Goal: Task Accomplishment & Management: Manage account settings

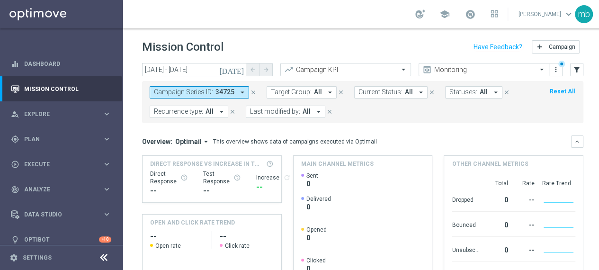
scroll to position [2, 0]
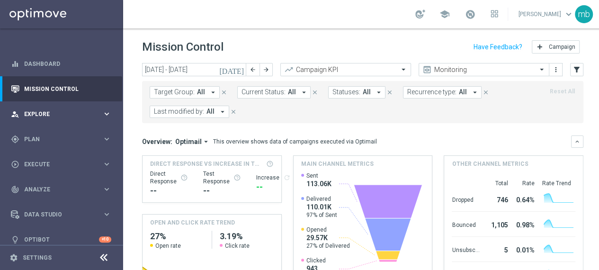
click at [107, 108] on div "person_search Explore keyboard_arrow_right" at bounding box center [61, 113] width 122 height 25
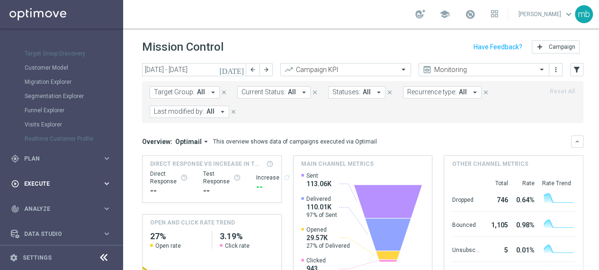
scroll to position [95, 0]
click at [103, 156] on icon "keyboard_arrow_right" at bounding box center [106, 157] width 9 height 9
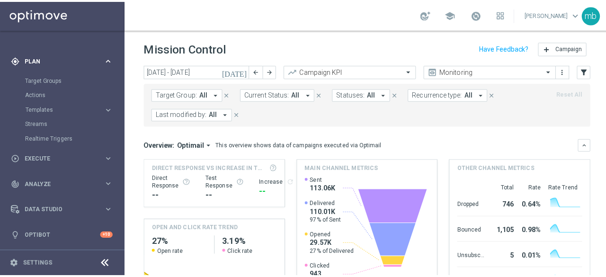
scroll to position [73, 0]
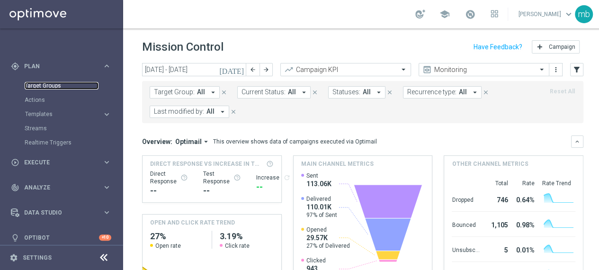
click at [38, 84] on link "Target Groups" at bounding box center [62, 86] width 74 height 8
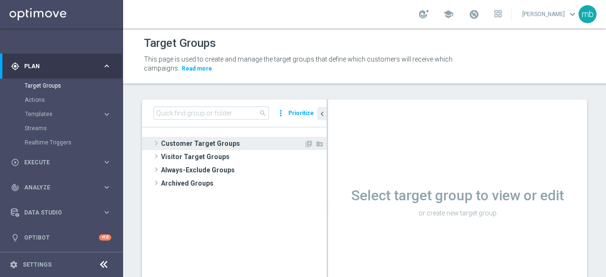
click at [159, 144] on span at bounding box center [156, 142] width 9 height 11
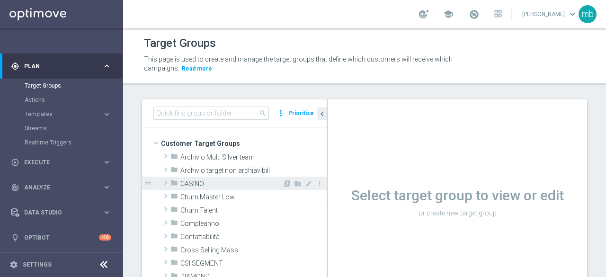
scroll to position [47, 0]
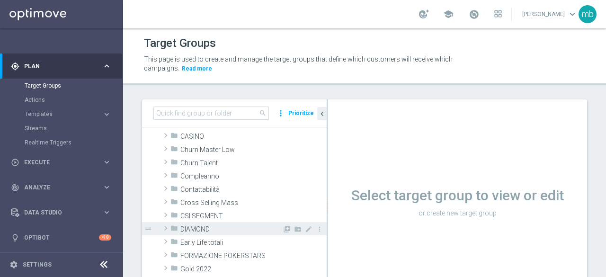
click at [166, 231] on span at bounding box center [165, 228] width 9 height 11
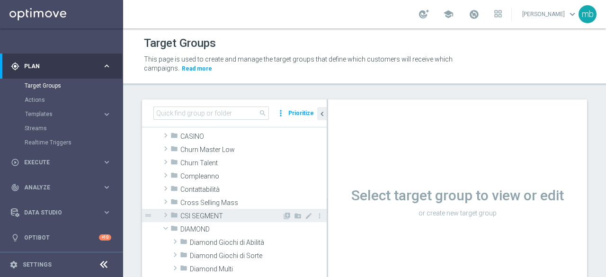
scroll to position [95, 0]
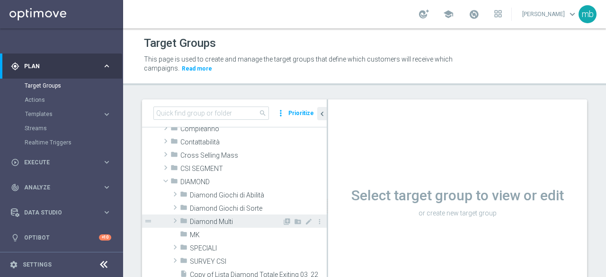
click at [175, 220] on span at bounding box center [174, 220] width 9 height 11
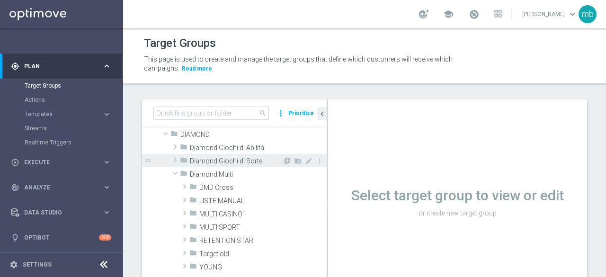
scroll to position [189, 0]
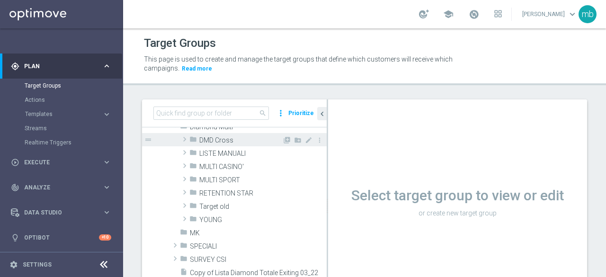
click at [184, 137] on span at bounding box center [184, 139] width 9 height 11
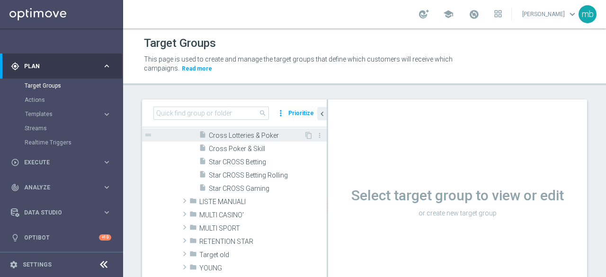
scroll to position [379, 0]
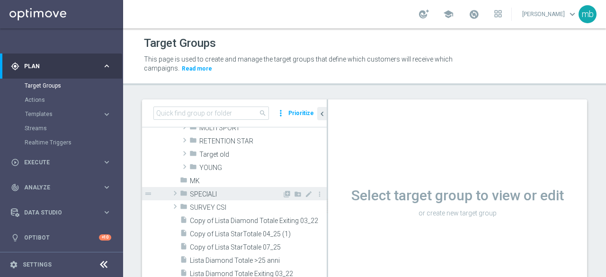
click at [175, 194] on span at bounding box center [174, 193] width 9 height 11
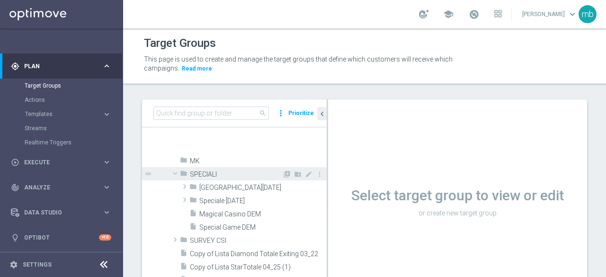
scroll to position [426, 0]
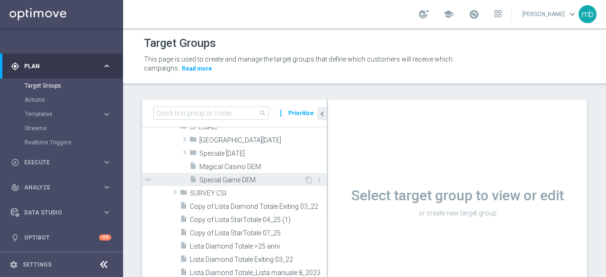
click at [215, 182] on span "Special Game DEM" at bounding box center [251, 180] width 105 height 8
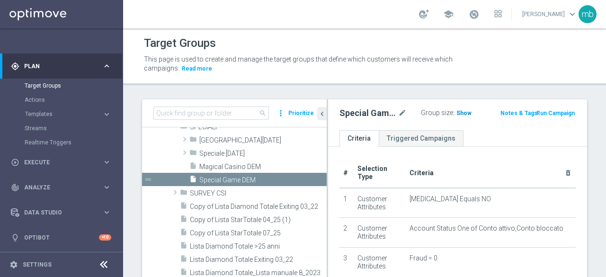
click at [462, 113] on span "Show" at bounding box center [463, 113] width 15 height 7
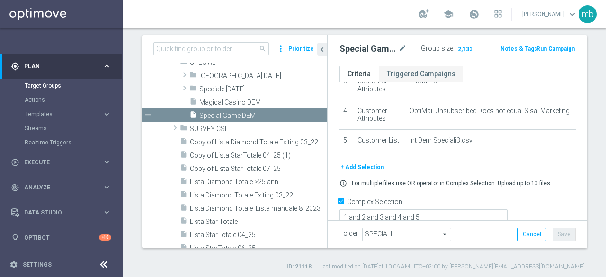
scroll to position [67, 0]
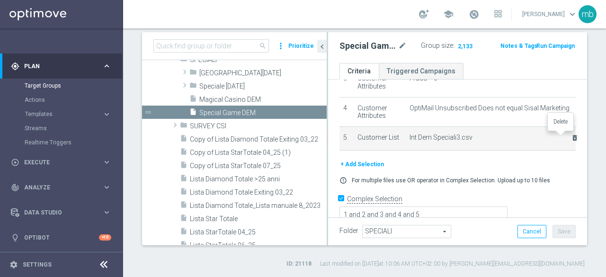
click at [571, 136] on icon "delete_forever" at bounding box center [575, 138] width 8 height 8
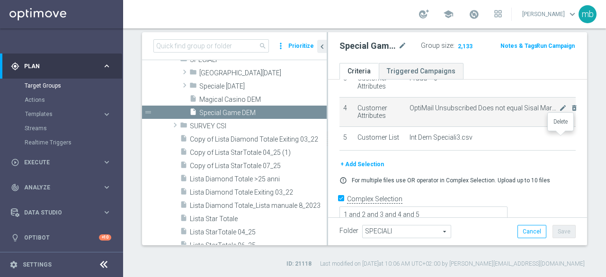
scroll to position [76, 0]
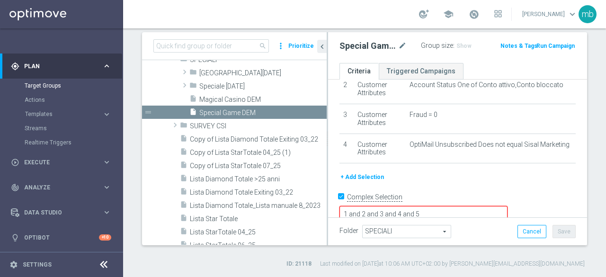
click at [362, 177] on button "+ Add Selection" at bounding box center [361, 177] width 45 height 10
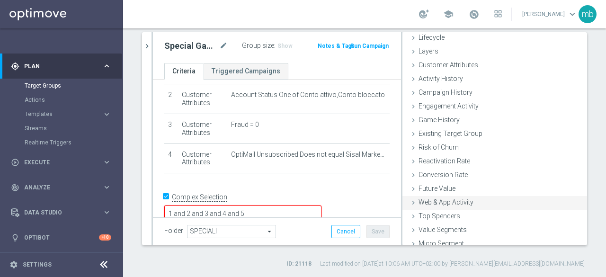
scroll to position [44, 0]
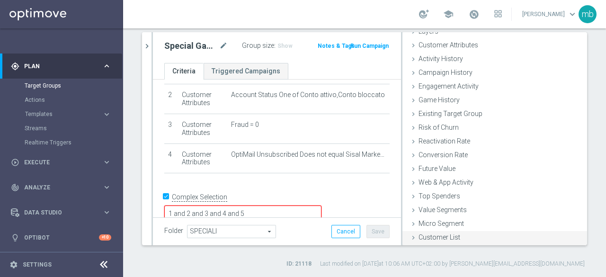
click at [435, 236] on span "Customer List" at bounding box center [440, 237] width 42 height 8
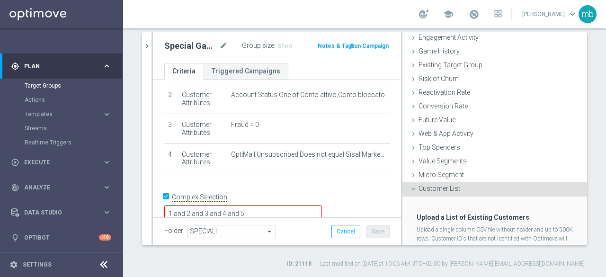
scroll to position [130, 0]
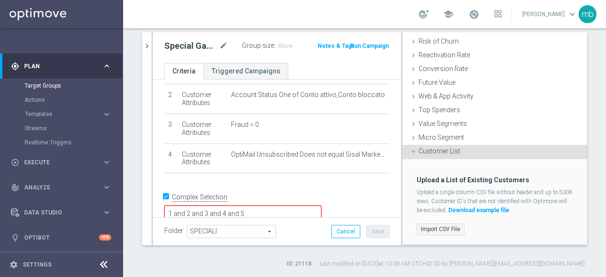
click at [435, 230] on label "Import CSV File" at bounding box center [441, 229] width 48 height 12
click at [0, 0] on input "Import CSV File" at bounding box center [0, 0] width 0 height 0
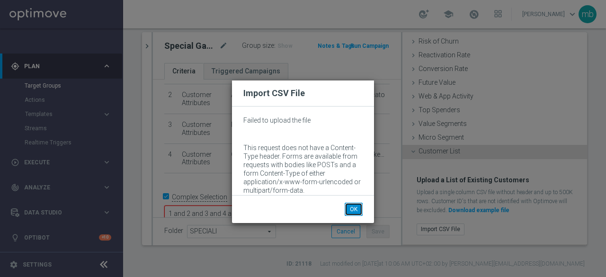
click at [353, 206] on button "OK" at bounding box center [354, 209] width 18 height 13
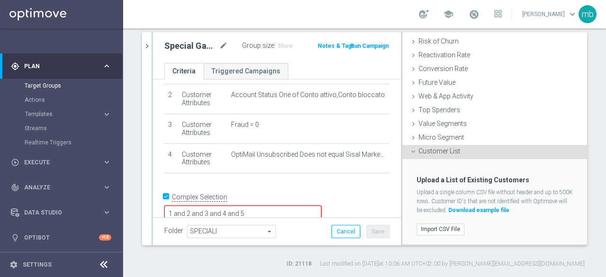
click at [321, 177] on div "# Selection Type Criteria delete_forever 1 Customer Attributes Self Exclusion E…" at bounding box center [277, 103] width 240 height 157
click at [429, 153] on span "Customer List" at bounding box center [440, 151] width 42 height 8
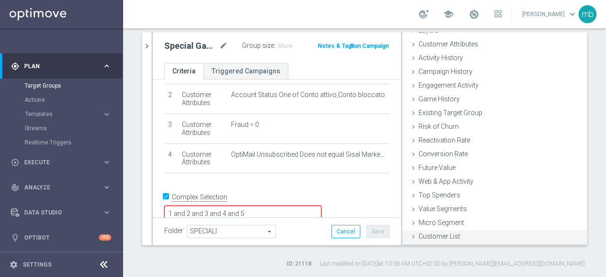
scroll to position [44, 0]
click at [429, 240] on span "Customer List" at bounding box center [440, 237] width 42 height 8
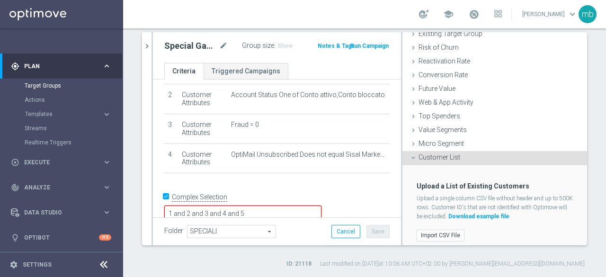
scroll to position [130, 0]
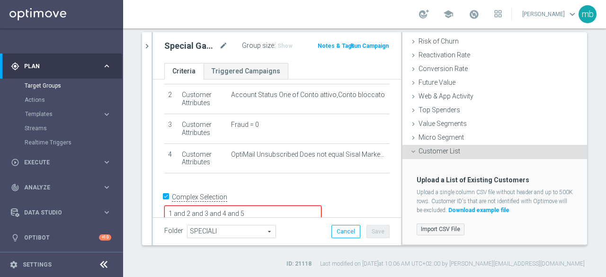
click at [432, 230] on label "Import CSV File" at bounding box center [441, 229] width 48 height 12
click at [0, 0] on input "Import CSV File" at bounding box center [0, 0] width 0 height 0
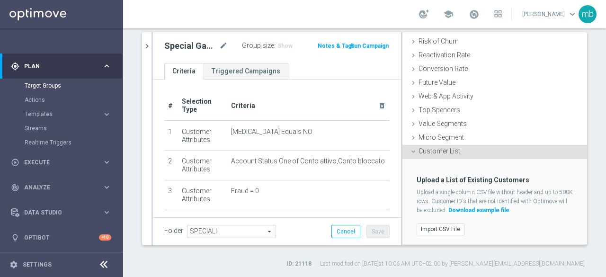
click at [346, 91] on th "Criteria delete_forever" at bounding box center [308, 106] width 162 height 30
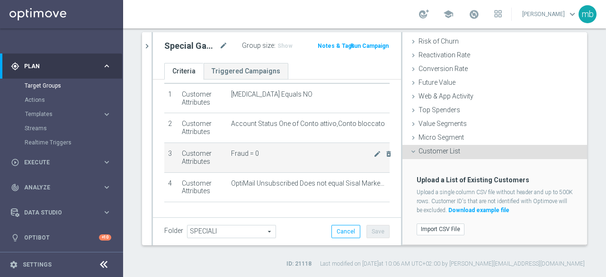
scroll to position [66, 0]
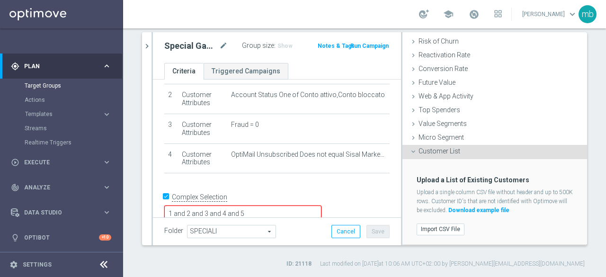
click at [322, 205] on textarea "1 and 2 and 3 and 4 and 5" at bounding box center [242, 213] width 157 height 17
click at [433, 226] on label "Import CSV File" at bounding box center [441, 229] width 48 height 12
click at [0, 0] on input "Import CSV File" at bounding box center [0, 0] width 0 height 0
click at [44, 114] on span "Templates" at bounding box center [59, 114] width 68 height 6
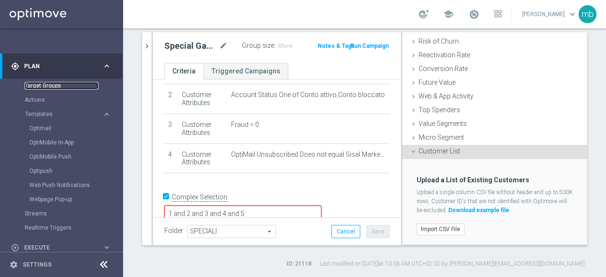
click at [37, 86] on link "Target Groups" at bounding box center [62, 86] width 74 height 8
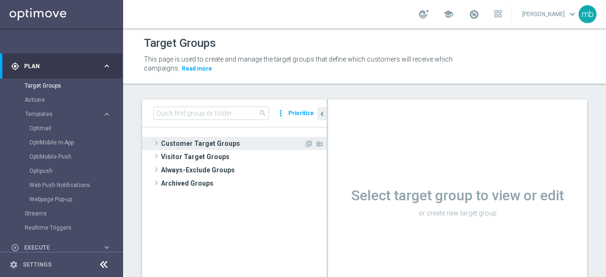
click at [155, 141] on span at bounding box center [156, 142] width 9 height 11
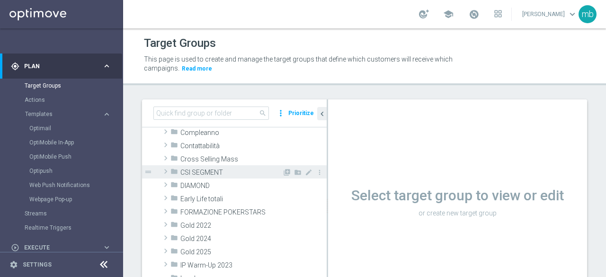
scroll to position [95, 0]
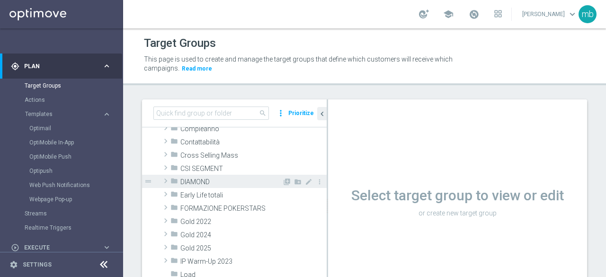
click at [167, 180] on span at bounding box center [165, 180] width 9 height 11
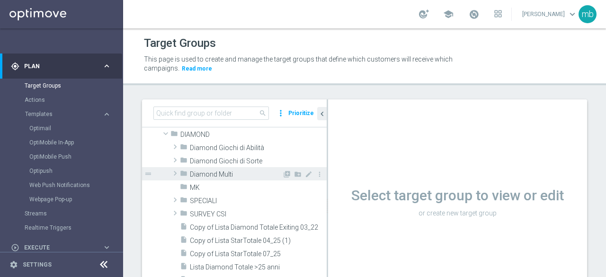
click at [175, 172] on span at bounding box center [174, 173] width 9 height 11
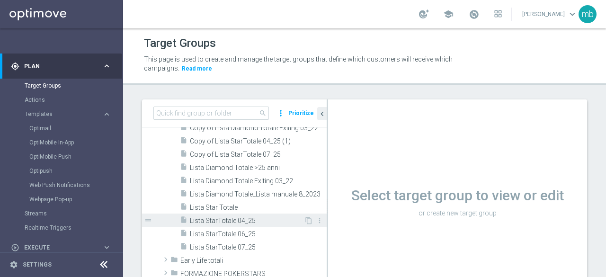
scroll to position [237, 0]
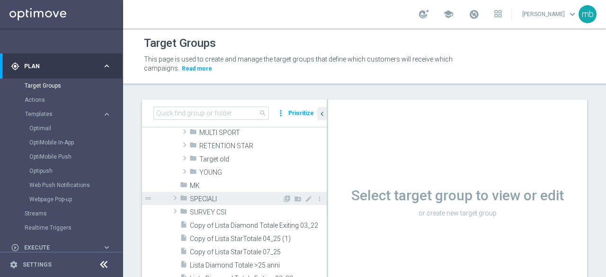
click at [177, 198] on span at bounding box center [174, 197] width 9 height 11
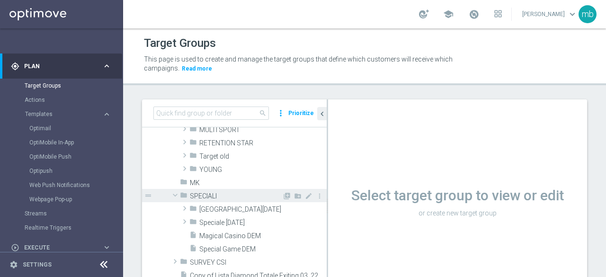
scroll to position [284, 0]
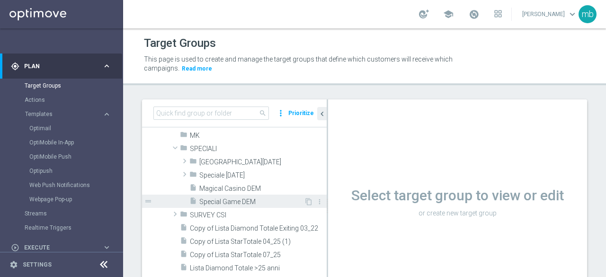
click at [209, 200] on span "Special Game DEM" at bounding box center [251, 202] width 105 height 8
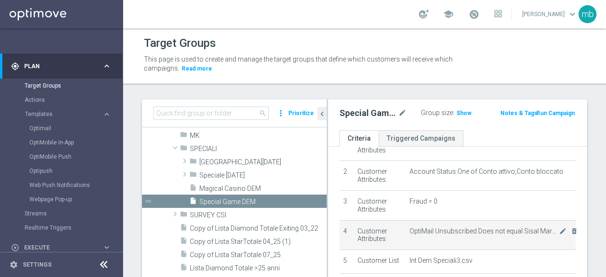
scroll to position [113, 0]
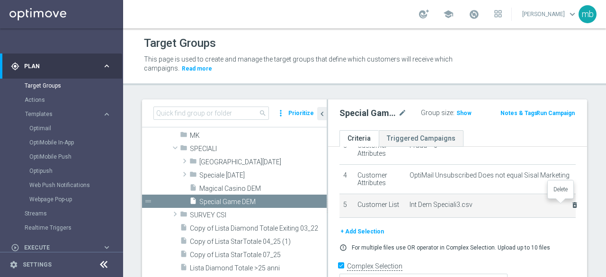
click at [571, 205] on icon "delete_forever" at bounding box center [575, 205] width 8 height 8
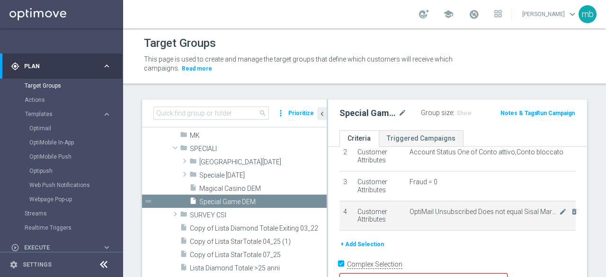
scroll to position [76, 0]
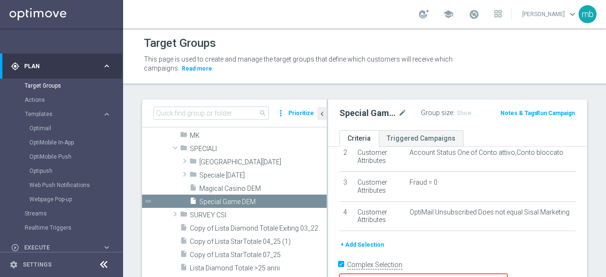
click at [350, 243] on button "+ Add Selection" at bounding box center [361, 245] width 45 height 10
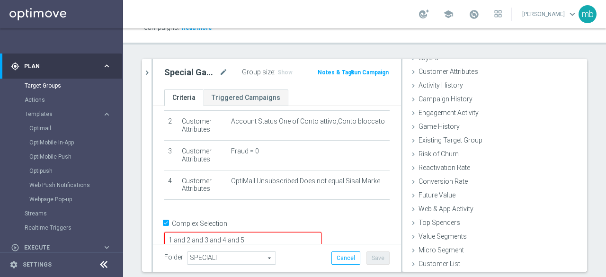
scroll to position [67, 0]
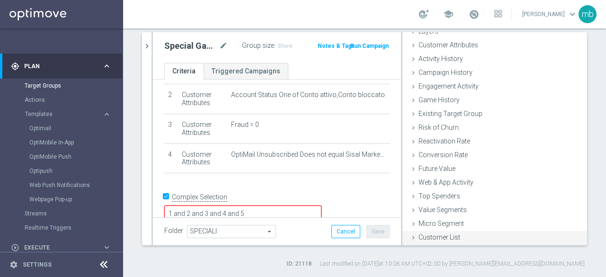
click at [437, 237] on span "Customer List" at bounding box center [440, 237] width 42 height 8
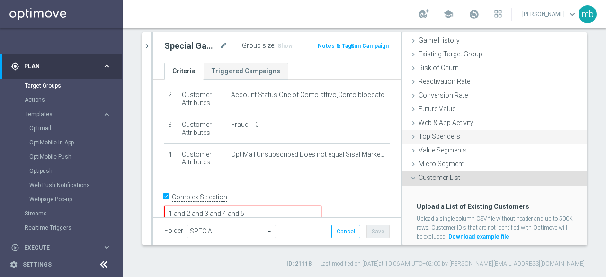
scroll to position [130, 0]
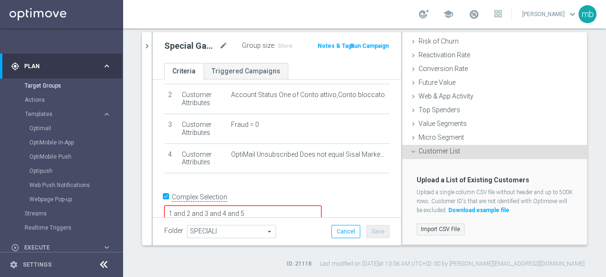
click at [441, 226] on label "Import CSV File" at bounding box center [441, 229] width 48 height 12
click at [0, 0] on input "Import CSV File" at bounding box center [0, 0] width 0 height 0
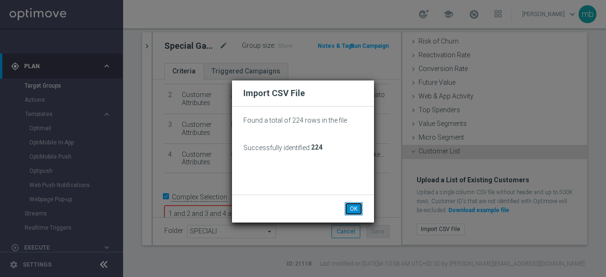
click at [350, 211] on button "OK" at bounding box center [354, 208] width 18 height 13
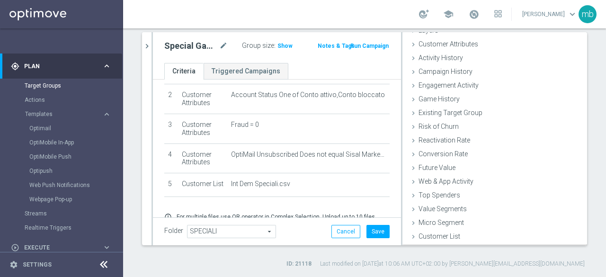
scroll to position [44, 0]
click at [373, 231] on button "Save" at bounding box center [377, 231] width 23 height 13
click at [278, 45] on span "Show" at bounding box center [284, 46] width 15 height 7
click at [280, 47] on span "216" at bounding box center [284, 47] width 12 height 9
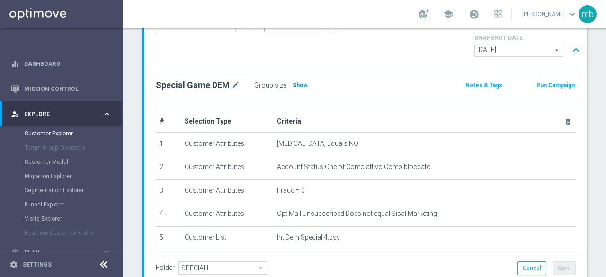
click at [300, 82] on span "Show" at bounding box center [300, 85] width 15 height 7
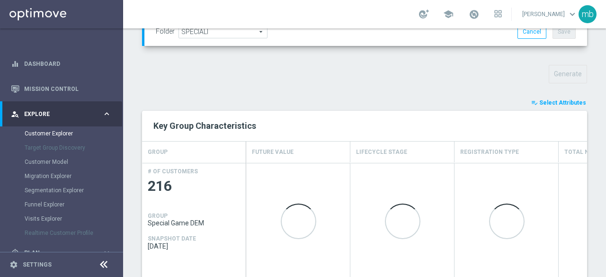
scroll to position [331, 0]
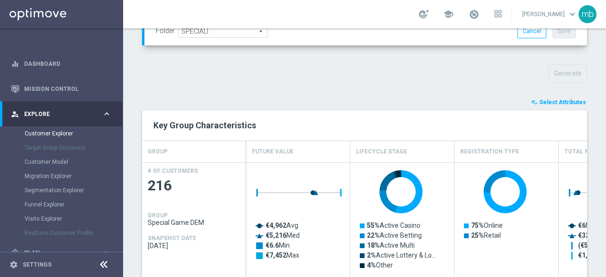
click at [546, 99] on span "Select Attributes" at bounding box center [562, 102] width 47 height 7
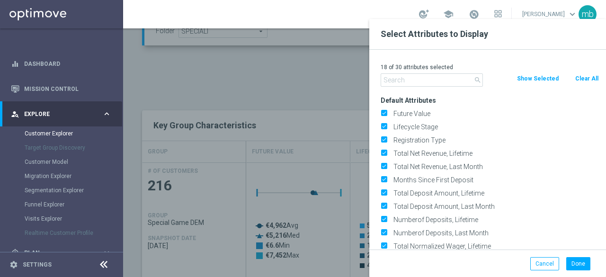
click at [456, 80] on input "text" at bounding box center [432, 79] width 102 height 13
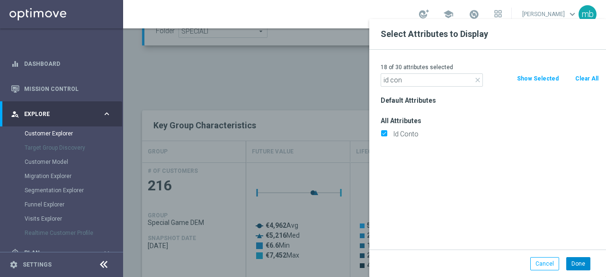
type input "id con"
click at [581, 266] on button "Done" at bounding box center [578, 263] width 24 height 13
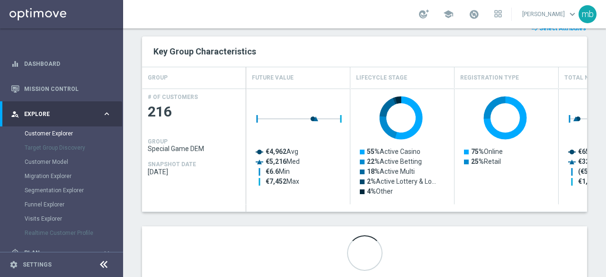
scroll to position [263, 0]
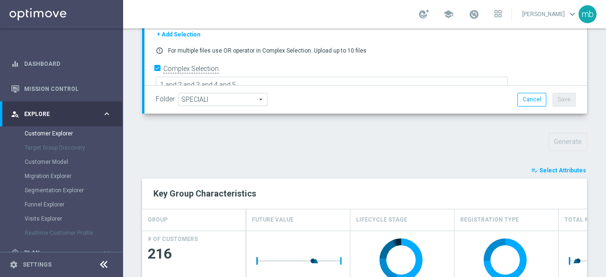
click at [549, 167] on span "Select Attributes" at bounding box center [562, 170] width 47 height 7
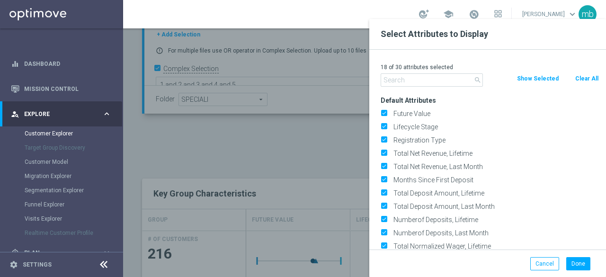
click at [425, 80] on input "text" at bounding box center [432, 79] width 102 height 13
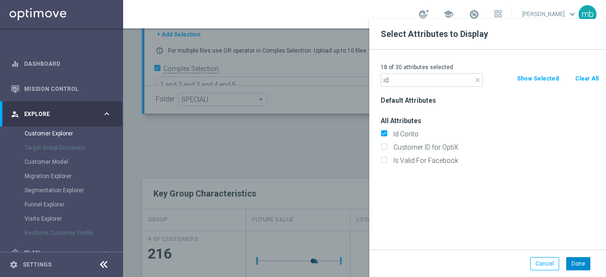
type input "id"
click at [581, 264] on button "Done" at bounding box center [578, 263] width 24 height 13
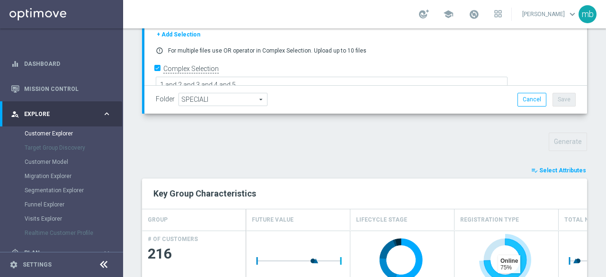
scroll to position [405, 0]
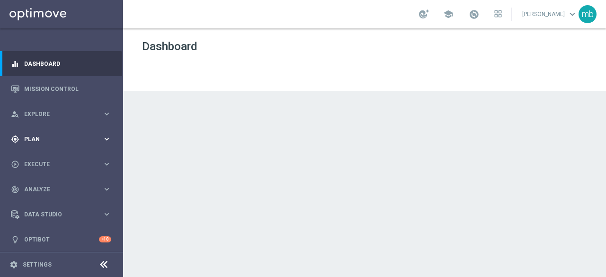
click at [102, 135] on icon "keyboard_arrow_right" at bounding box center [106, 138] width 9 height 9
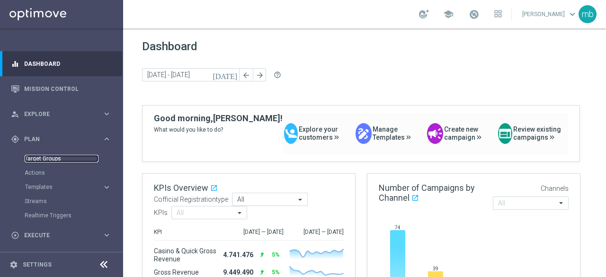
click at [51, 157] on link "Target Groups" at bounding box center [62, 159] width 74 height 8
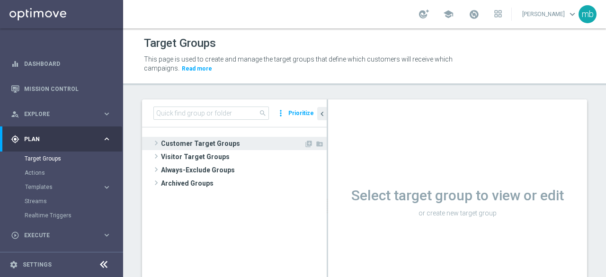
click at [157, 143] on span at bounding box center [156, 142] width 9 height 11
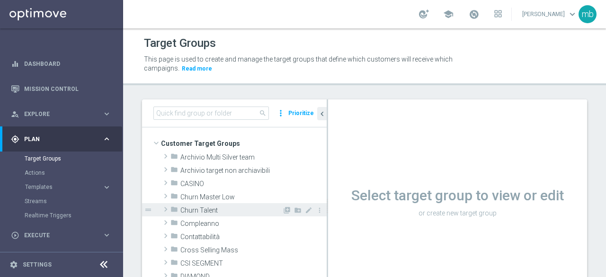
scroll to position [47, 0]
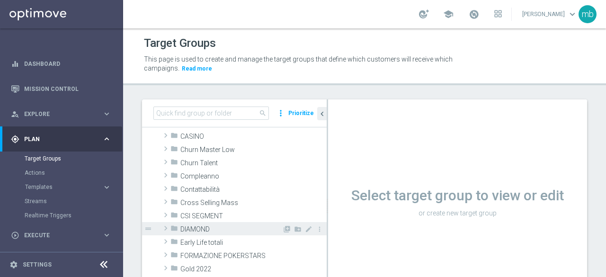
click at [166, 229] on span at bounding box center [165, 228] width 9 height 11
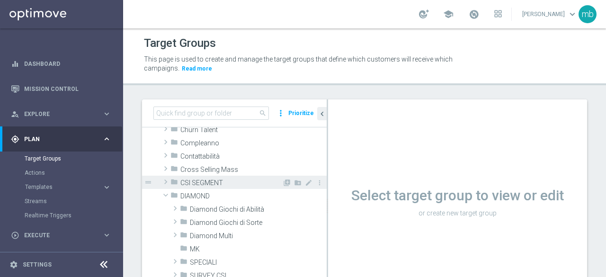
scroll to position [95, 0]
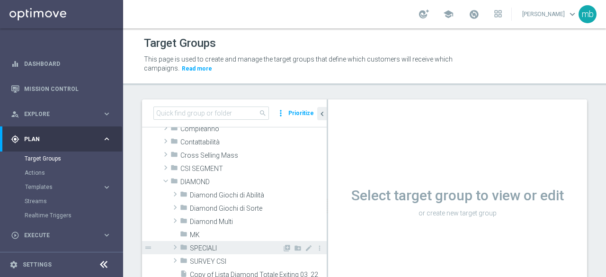
click at [174, 245] on span at bounding box center [174, 246] width 9 height 11
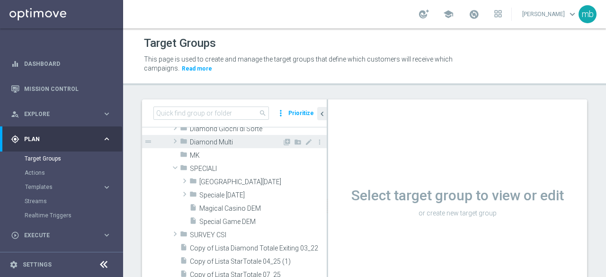
scroll to position [189, 0]
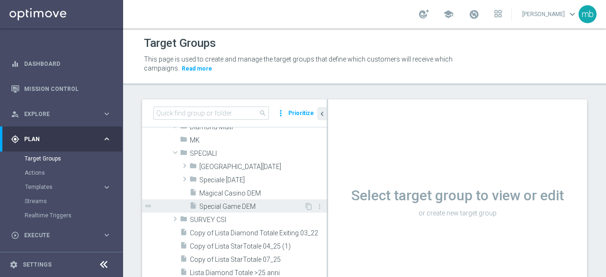
click at [217, 205] on span "Special Game DEM" at bounding box center [251, 207] width 105 height 8
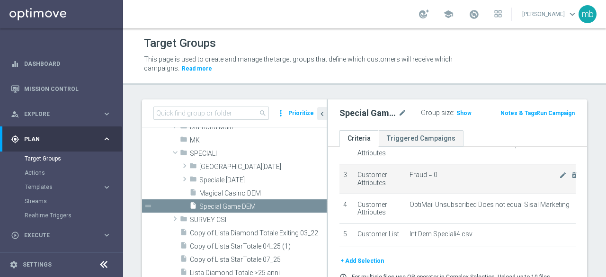
scroll to position [65, 0]
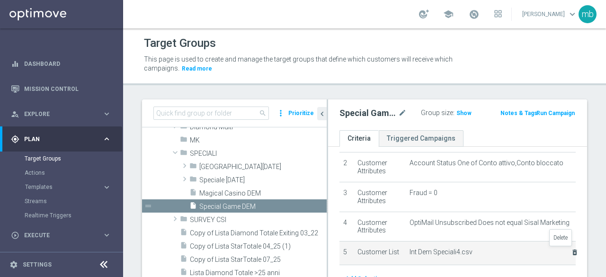
click at [571, 251] on icon "delete_forever" at bounding box center [575, 253] width 8 height 8
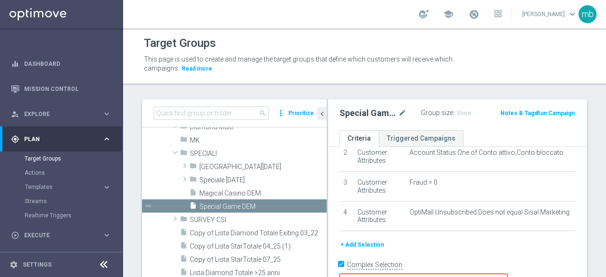
click at [367, 242] on button "+ Add Selection" at bounding box center [361, 245] width 45 height 10
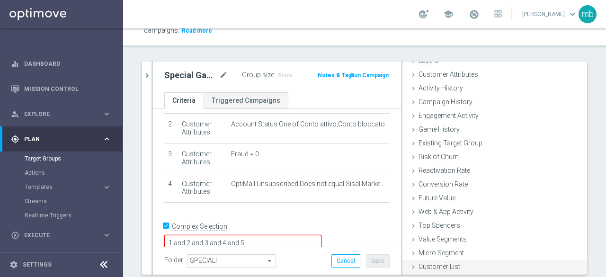
scroll to position [67, 0]
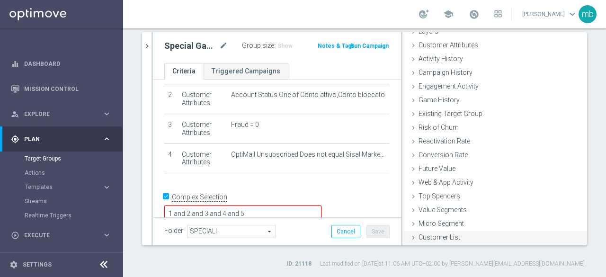
click at [438, 238] on span "Customer List" at bounding box center [440, 237] width 42 height 8
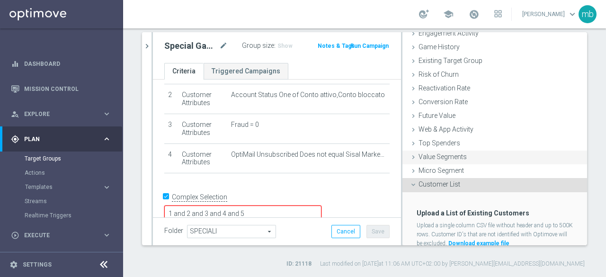
scroll to position [130, 0]
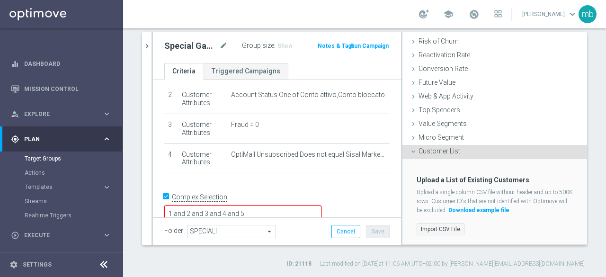
click at [440, 229] on label "Import CSV File" at bounding box center [441, 229] width 48 height 12
click at [0, 0] on input "Import CSV File" at bounding box center [0, 0] width 0 height 0
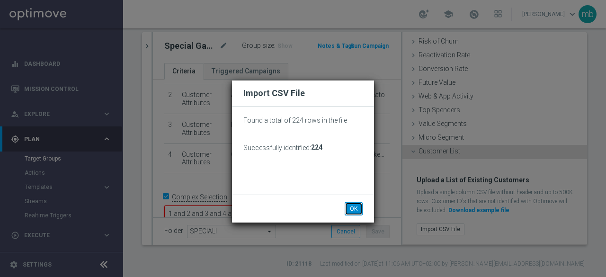
click at [358, 207] on button "OK" at bounding box center [354, 208] width 18 height 13
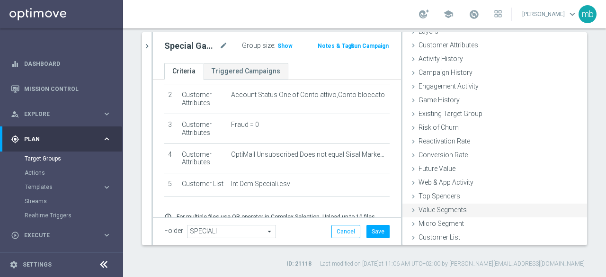
scroll to position [44, 0]
click at [380, 228] on button "Save" at bounding box center [377, 231] width 23 height 13
click at [284, 45] on span "Show" at bounding box center [284, 46] width 15 height 7
click at [280, 43] on span "216" at bounding box center [284, 47] width 12 height 9
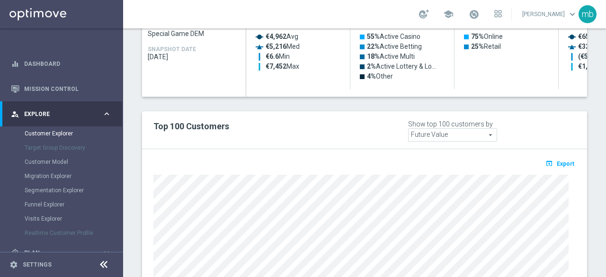
scroll to position [521, 0]
click at [560, 160] on span "Export" at bounding box center [566, 163] width 18 height 7
drag, startPoint x: 538, startPoint y: 139, endPoint x: 565, endPoint y: 141, distance: 27.1
click at [565, 160] on div "open_in_browser Export Loading" at bounding box center [364, 166] width 437 height 12
click at [533, 160] on div "open_in_browser Export Loading" at bounding box center [364, 166] width 437 height 12
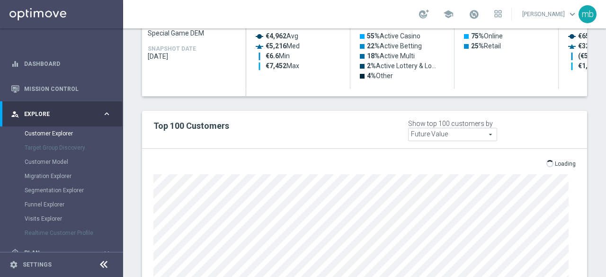
drag, startPoint x: 538, startPoint y: 138, endPoint x: 569, endPoint y: 140, distance: 31.3
click at [569, 160] on div "open_in_browser Export Loading" at bounding box center [364, 166] width 437 height 12
drag, startPoint x: 569, startPoint y: 140, endPoint x: 547, endPoint y: 142, distance: 21.8
click at [547, 160] on div "open_in_browser Export Loading" at bounding box center [364, 166] width 437 height 12
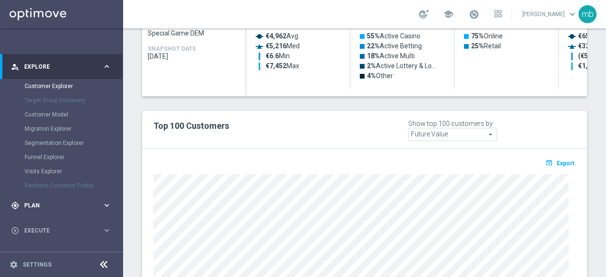
click at [104, 205] on icon "keyboard_arrow_right" at bounding box center [106, 205] width 9 height 9
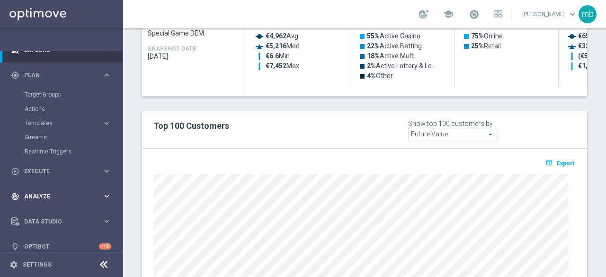
scroll to position [73, 0]
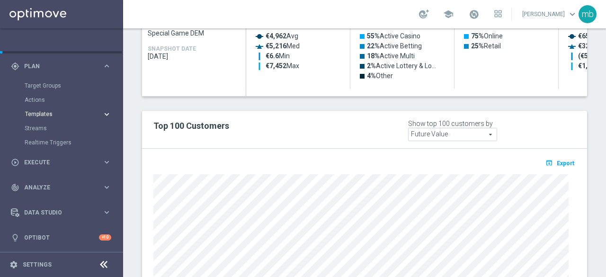
click at [43, 114] on span "Templates" at bounding box center [59, 114] width 68 height 6
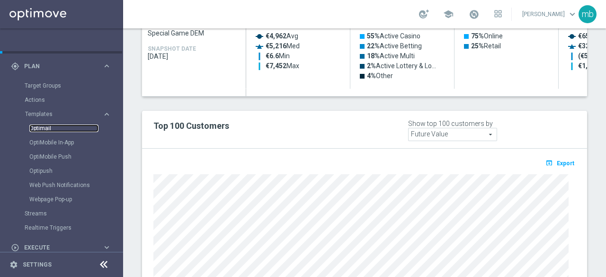
click at [40, 129] on link "Optimail" at bounding box center [63, 129] width 69 height 8
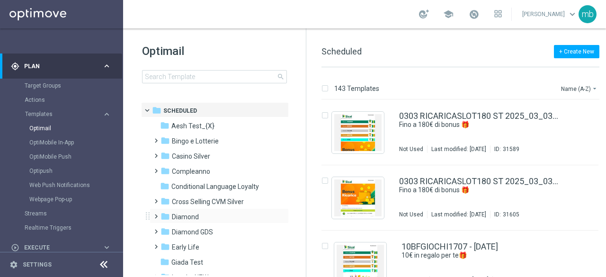
click at [154, 214] on span at bounding box center [154, 212] width 4 height 4
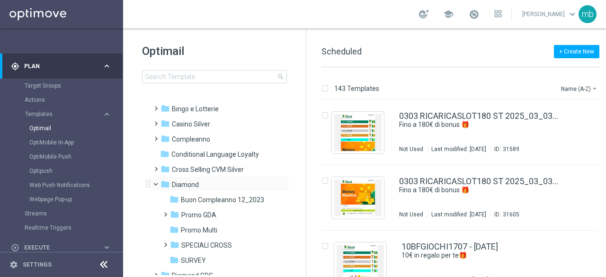
scroll to position [47, 0]
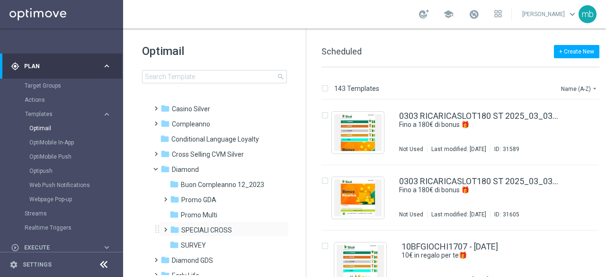
click at [165, 227] on span at bounding box center [163, 225] width 4 height 4
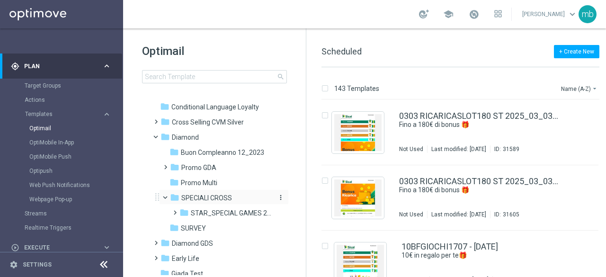
scroll to position [95, 0]
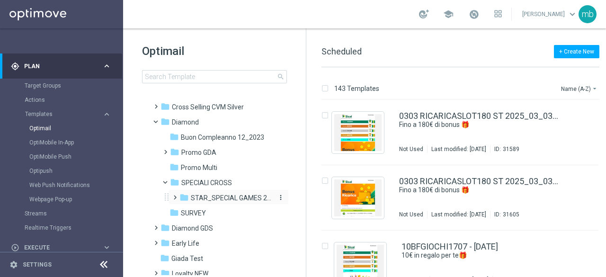
click at [204, 200] on span "STAR_SPECIAL GAMES 2025" at bounding box center [231, 198] width 81 height 9
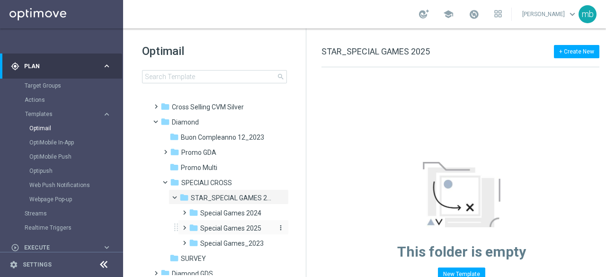
click at [224, 228] on span "Special Games 2025" at bounding box center [230, 228] width 61 height 9
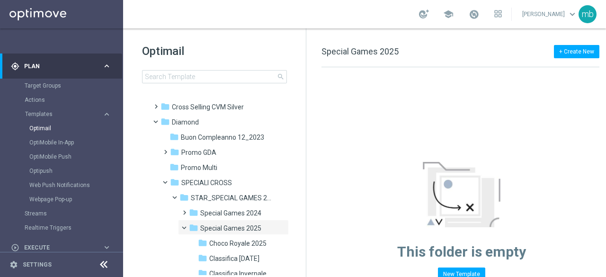
scroll to position [189, 0]
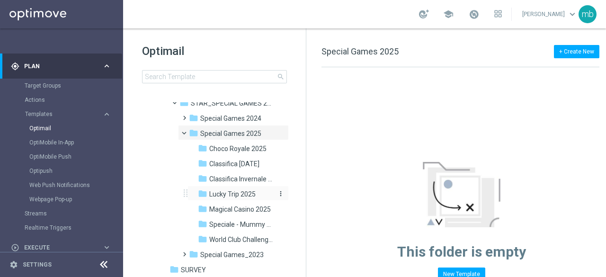
click at [221, 194] on span "Lucky Trip 2025" at bounding box center [232, 194] width 46 height 9
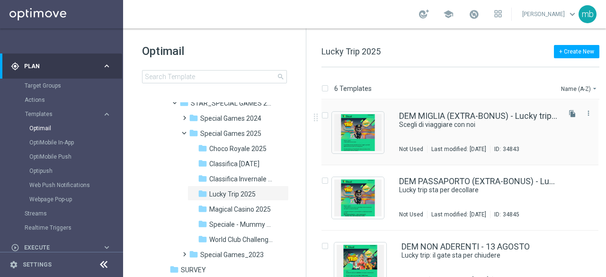
click at [439, 136] on div "DEM MIGLIA (EXTRA-BONUS) - Lucky trip airlines – Nuovi aderenti Scegli di viagg…" at bounding box center [479, 132] width 160 height 41
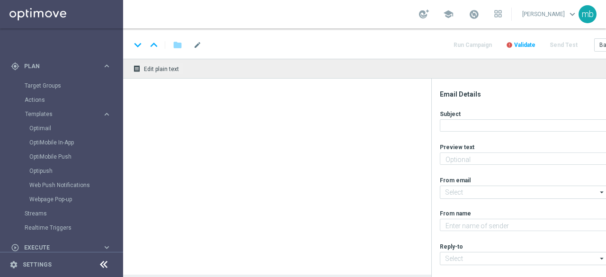
type textarea "La Lucky trip ti premia"
type input "[EMAIL_ADDRESS][DOMAIN_NAME]"
type textarea "Sisal"
type input "[EMAIL_ADDRESS][DOMAIN_NAME]"
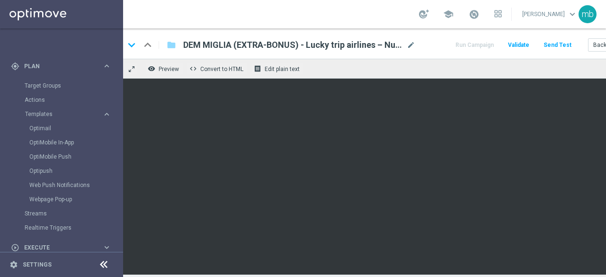
scroll to position [0, 59]
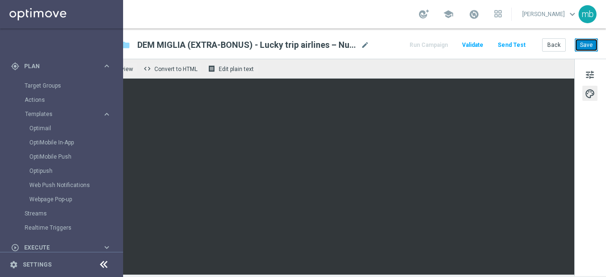
click at [582, 43] on button "Save" at bounding box center [586, 44] width 23 height 13
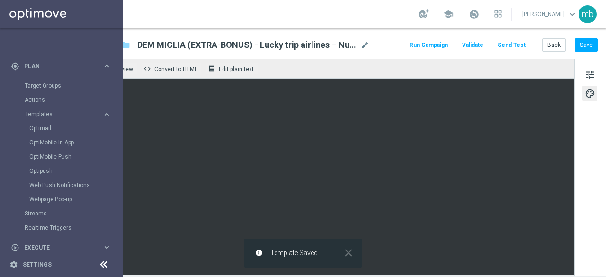
click at [420, 43] on button "Run Campaign" at bounding box center [428, 45] width 41 height 13
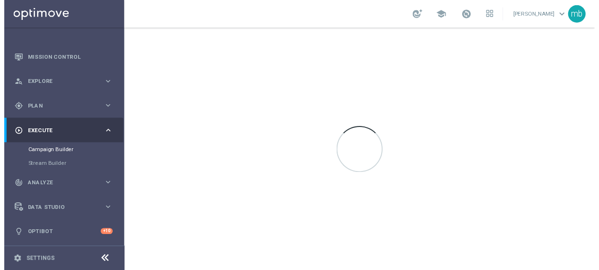
scroll to position [30, 0]
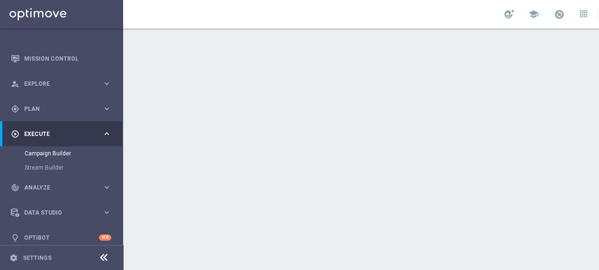
click at [348, 128] on icon "arrow_drop_down" at bounding box center [349, 128] width 9 height 12
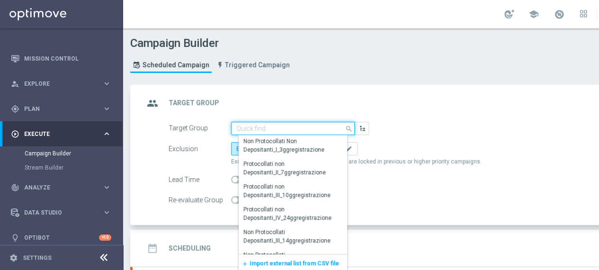
scroll to position [95, 0]
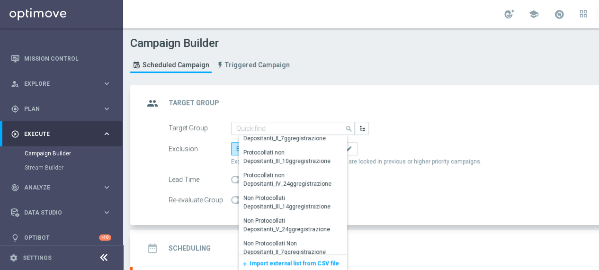
click at [290, 261] on span "Import external list from CSV file" at bounding box center [294, 263] width 89 height 7
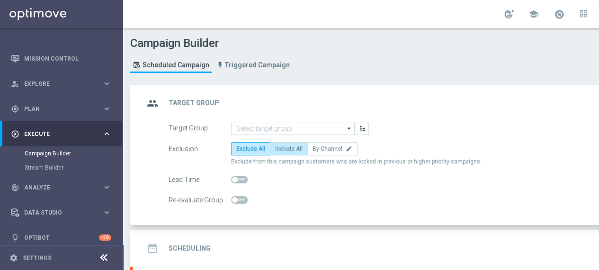
click at [290, 152] on label "Include All" at bounding box center [289, 148] width 38 height 13
click at [281, 152] on input "Include All" at bounding box center [278, 150] width 6 height 6
radio input "true"
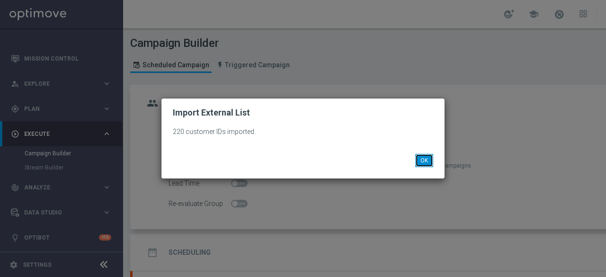
click at [421, 164] on button "OK" at bounding box center [424, 160] width 18 height 13
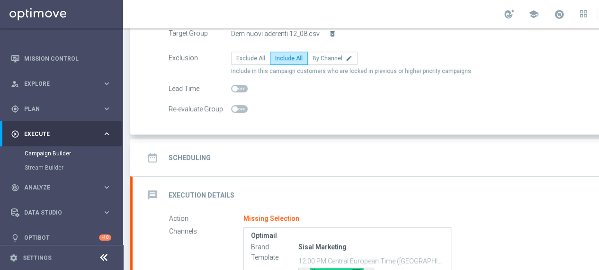
click at [201, 155] on h2 "Scheduling" at bounding box center [190, 157] width 42 height 9
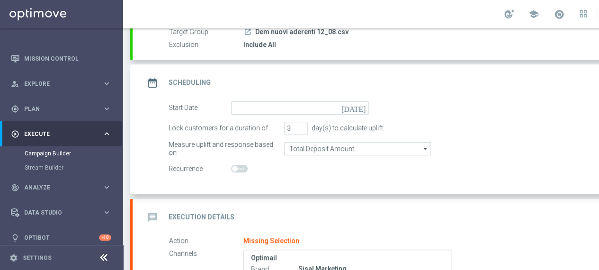
click at [363, 109] on icon "[DATE]" at bounding box center [355, 106] width 28 height 10
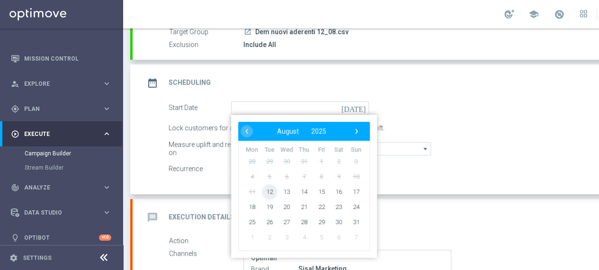
click at [270, 192] on span "12" at bounding box center [269, 191] width 15 height 15
type input "[DATE]"
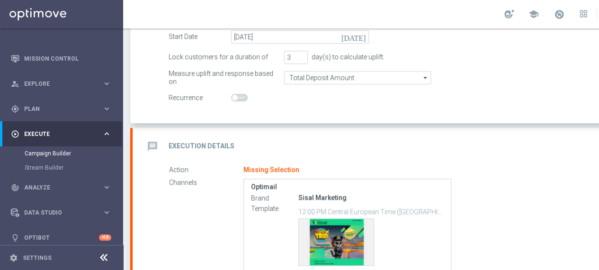
scroll to position [147, 0]
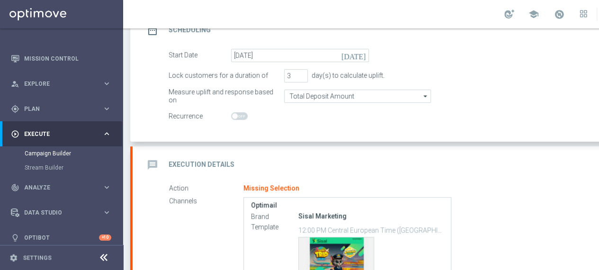
click at [211, 162] on h2 "Execution Details" at bounding box center [202, 164] width 66 height 9
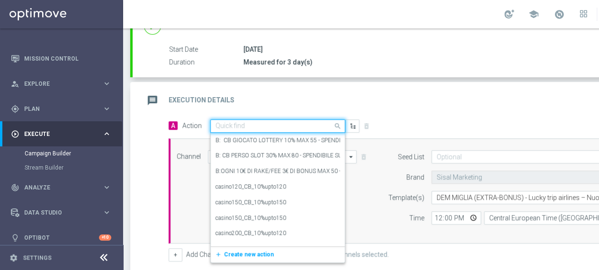
click at [250, 126] on input "text" at bounding box center [268, 126] width 106 height 8
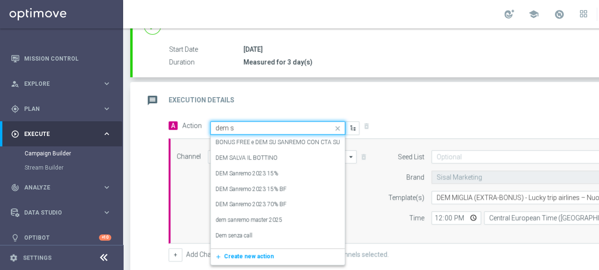
type input "dem sp"
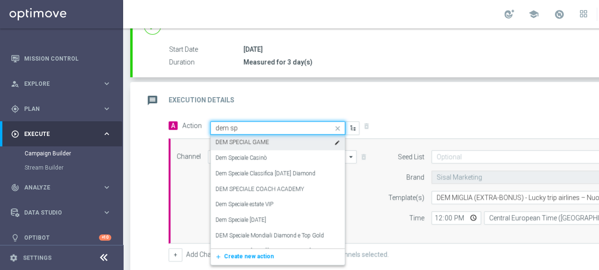
click at [248, 140] on label "DEM SPECIAL GAME" at bounding box center [242, 142] width 54 height 8
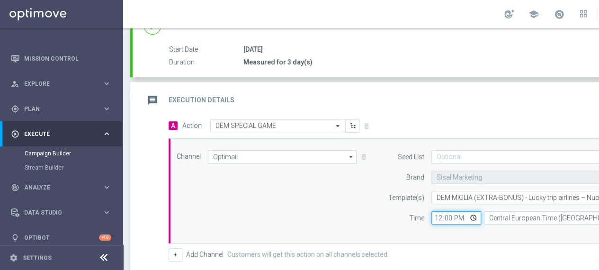
click at [471, 217] on input "12:00" at bounding box center [456, 217] width 50 height 13
type input "18:00"
click at [449, 236] on div "Channel Optimail Optimail arrow_drop_down Drag here to set row groups Drag here…" at bounding box center [419, 190] width 501 height 105
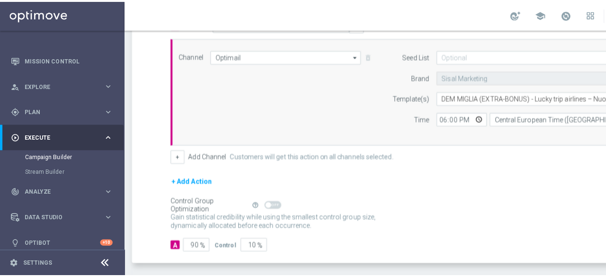
scroll to position [278, 0]
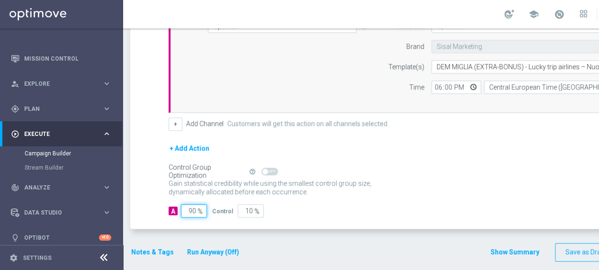
drag, startPoint x: 196, startPoint y: 207, endPoint x: 183, endPoint y: 209, distance: 13.9
click at [183, 209] on input "90" at bounding box center [194, 210] width 26 height 13
type input "1"
type input "99"
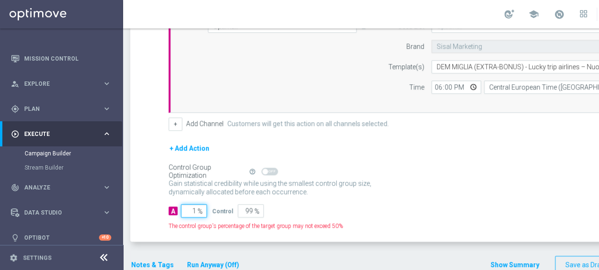
type input "10"
type input "90"
type input "100"
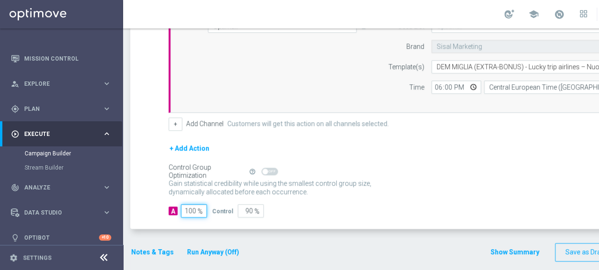
type input "0"
type input "100"
click at [134, 250] on button "Notes & Tags" at bounding box center [152, 252] width 45 height 12
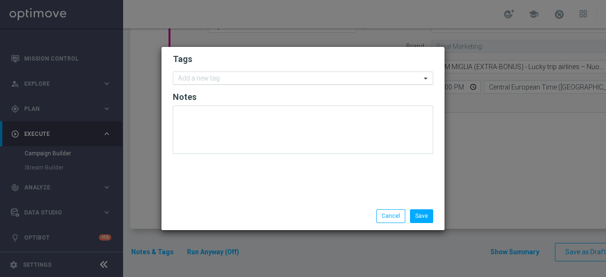
click at [196, 82] on input "text" at bounding box center [299, 79] width 243 height 8
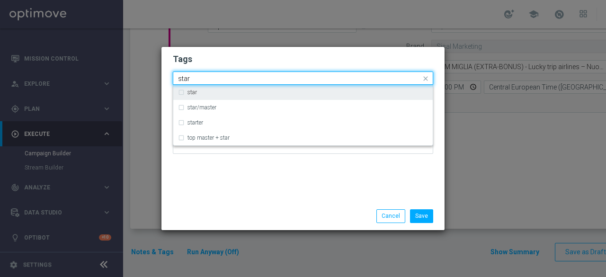
click at [192, 92] on label "star" at bounding box center [192, 92] width 9 height 6
type input "star"
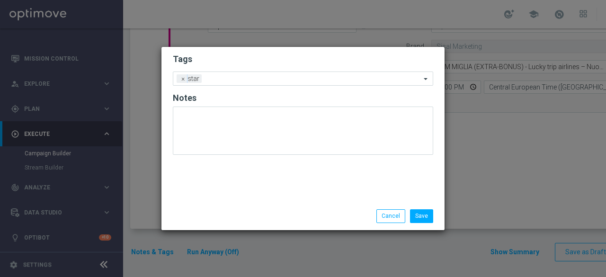
click at [201, 180] on div "Tags Add a new tag × star Notes" at bounding box center [302, 124] width 283 height 155
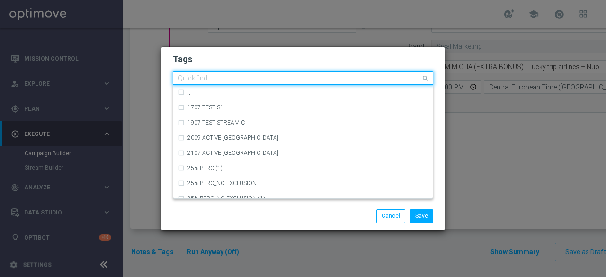
click at [226, 81] on input "text" at bounding box center [299, 79] width 243 height 8
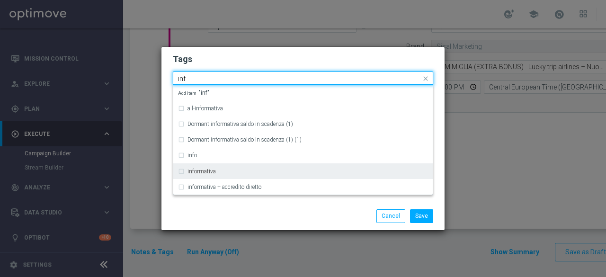
click at [222, 167] on div "informativa" at bounding box center [303, 171] width 250 height 15
type input "inf"
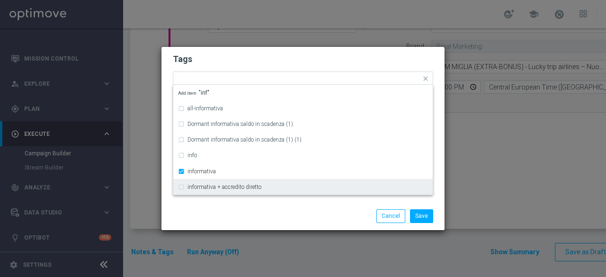
drag, startPoint x: 229, startPoint y: 198, endPoint x: 241, endPoint y: 170, distance: 30.6
click at [229, 199] on div "Tags Quick find × star × informativa all-informativa Dormant informativa saldo …" at bounding box center [302, 124] width 283 height 155
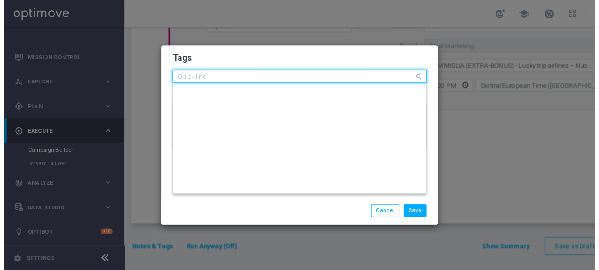
scroll to position [0, 0]
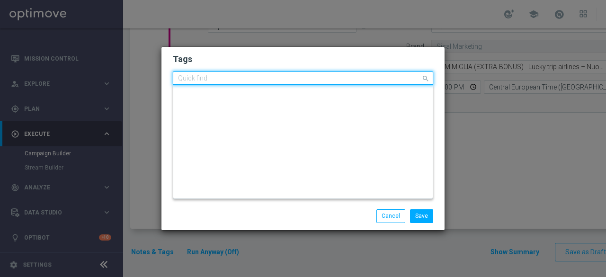
click at [280, 73] on div "Quick find × star × informativa" at bounding box center [297, 78] width 248 height 12
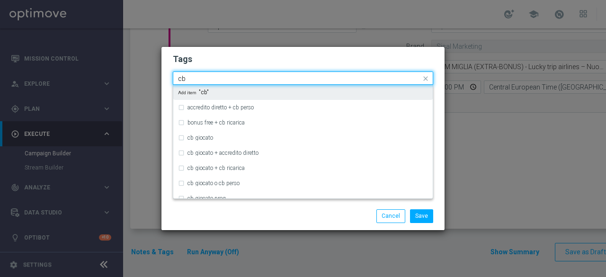
type input "c"
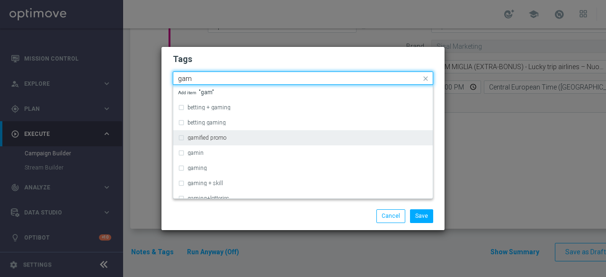
click at [220, 139] on label "gamified promo" at bounding box center [207, 138] width 39 height 6
type input "gam"
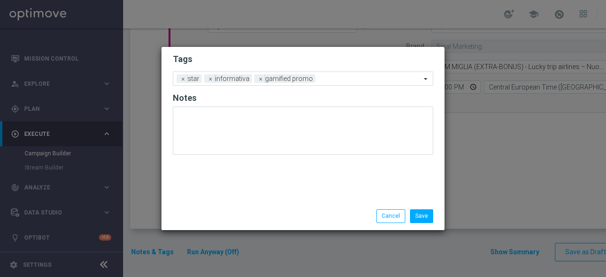
click at [229, 207] on div "Save Cancel" at bounding box center [302, 215] width 283 height 27
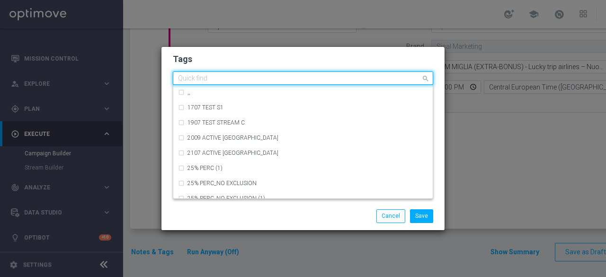
click at [330, 79] on input "text" at bounding box center [299, 79] width 243 height 8
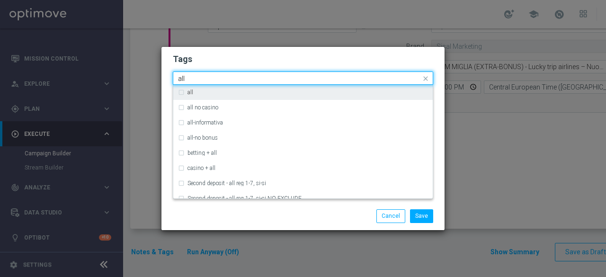
click at [249, 95] on div "all" at bounding box center [308, 92] width 241 height 6
type input "all"
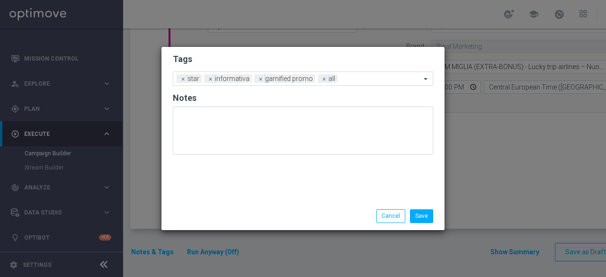
drag, startPoint x: 252, startPoint y: 216, endPoint x: 286, endPoint y: 189, distance: 43.5
click at [253, 216] on div "Save Cancel" at bounding box center [303, 215] width 275 height 13
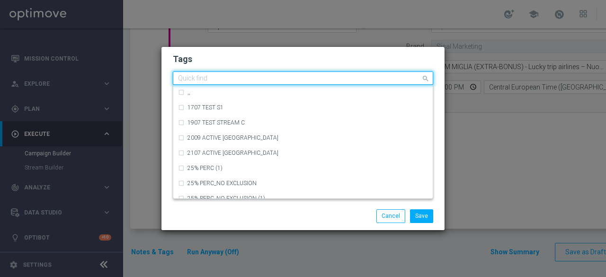
click at [394, 79] on input "text" at bounding box center [299, 79] width 243 height 8
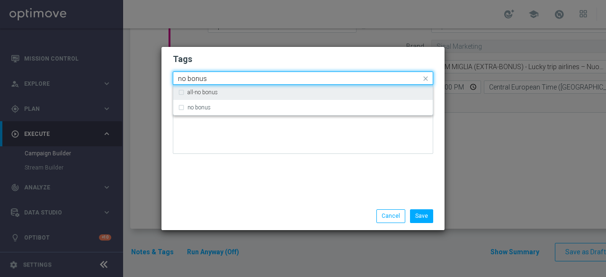
click at [287, 99] on div "all-no bonus" at bounding box center [303, 92] width 250 height 15
type input "no bonus"
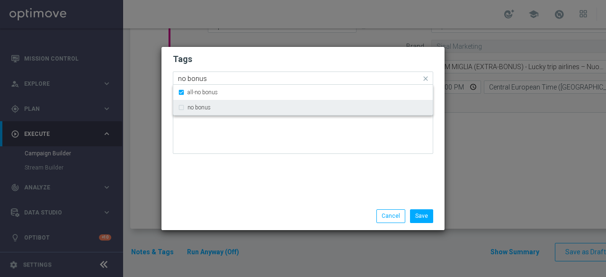
click at [281, 110] on div "no bonus" at bounding box center [308, 108] width 241 height 6
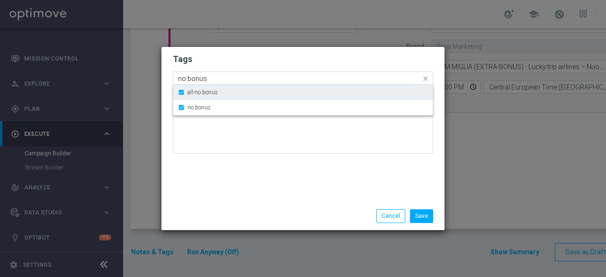
click at [180, 91] on div "all-no bonus" at bounding box center [303, 92] width 250 height 15
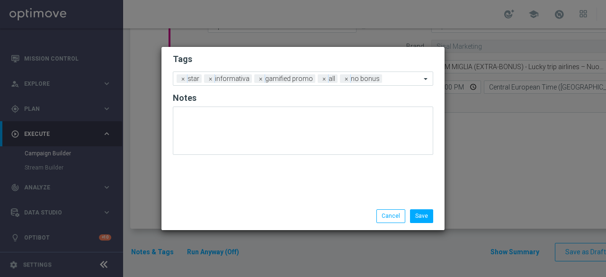
click at [224, 178] on div "Tags Add a new tag × star × informativa × gamified promo × all × no bonus Notes" at bounding box center [302, 124] width 283 height 155
click at [418, 215] on button "Save" at bounding box center [421, 215] width 23 height 13
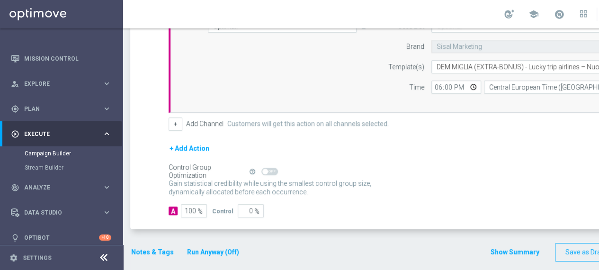
scroll to position [7, 99]
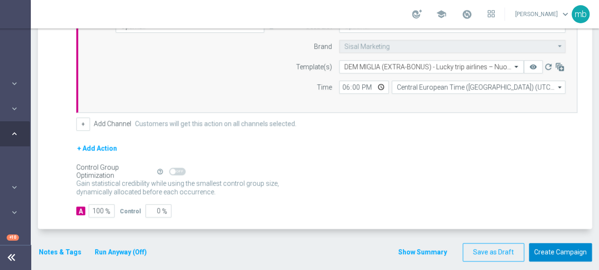
click at [545, 243] on button "Create Campaign" at bounding box center [560, 252] width 63 height 18
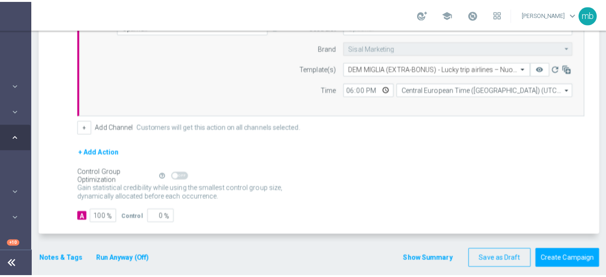
scroll to position [0, 92]
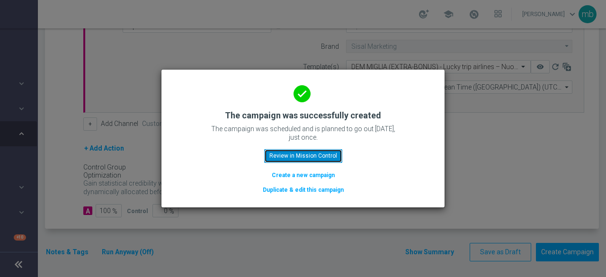
click at [318, 157] on button "Review in Mission Control" at bounding box center [303, 155] width 78 height 13
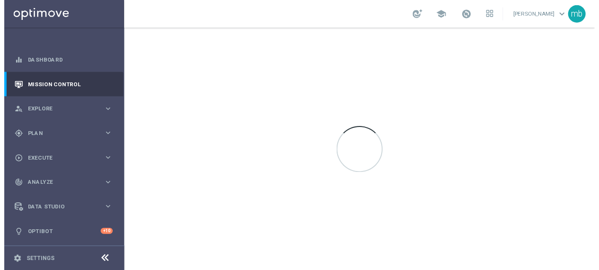
scroll to position [2, 0]
